Goal: Obtain resource: Download file/media

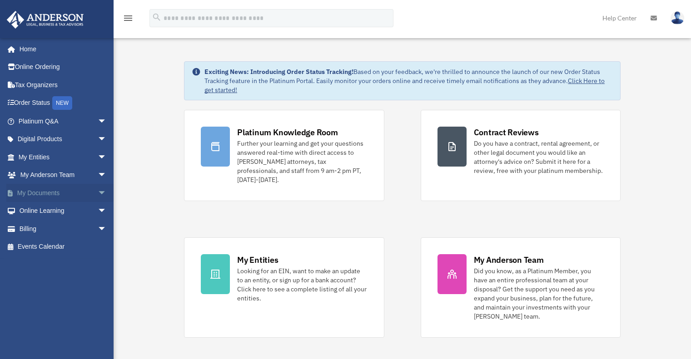
click at [45, 193] on link "My Documents arrow_drop_down" at bounding box center [63, 193] width 114 height 18
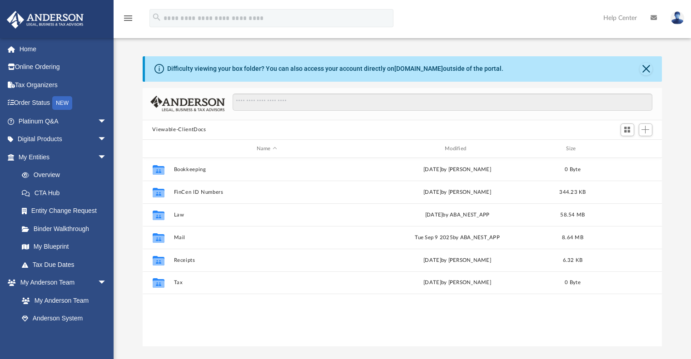
scroll to position [199, 513]
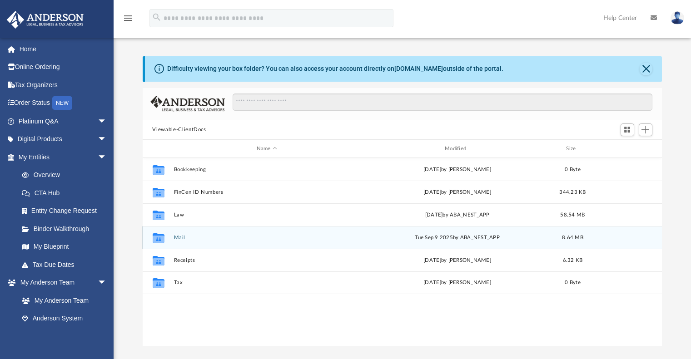
click at [195, 240] on button "Mail" at bounding box center [267, 238] width 186 height 6
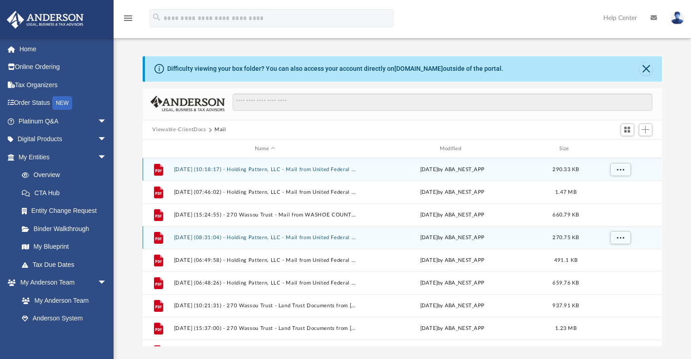
scroll to position [39, 0]
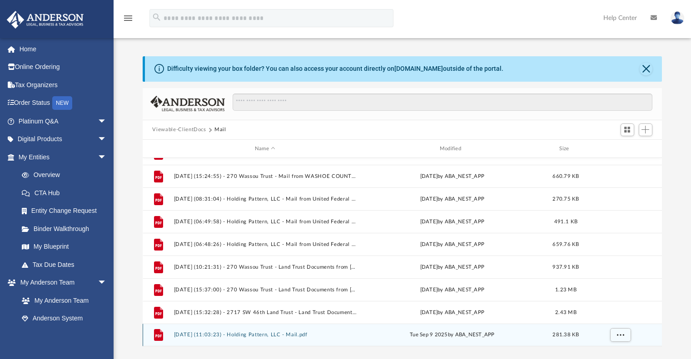
click at [257, 336] on button "[DATE] (11:03:23) - Holding Pattern, LLC - Mail.pdf" at bounding box center [265, 335] width 183 height 6
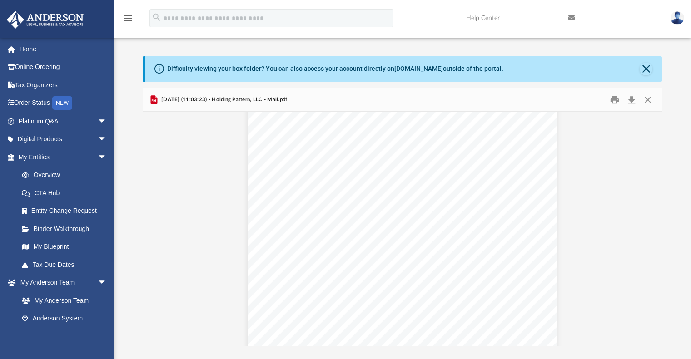
scroll to position [500, 0]
click at [677, 19] on img at bounding box center [677, 17] width 14 height 13
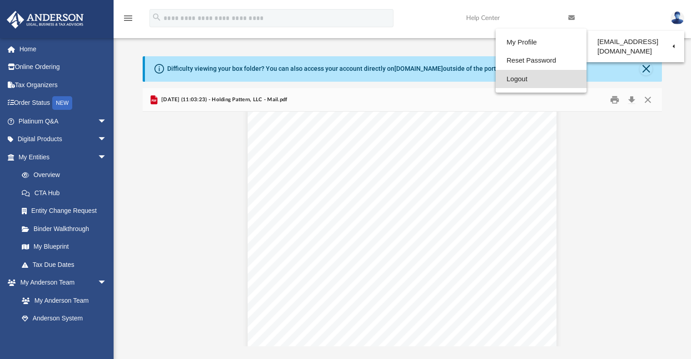
click at [516, 84] on link "Logout" at bounding box center [541, 79] width 91 height 19
